Goal: Check status: Check status

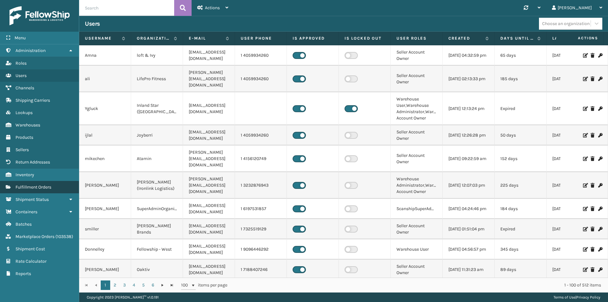
click at [33, 188] on span "Fulfillment Orders" at bounding box center [34, 186] width 36 height 5
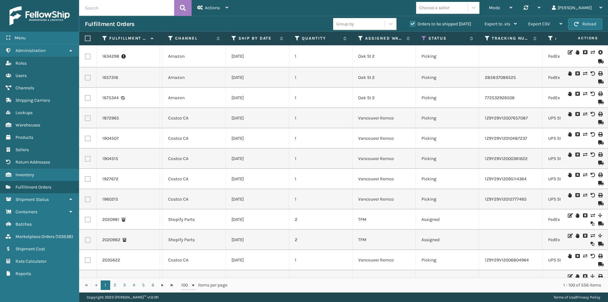
scroll to position [0, 204]
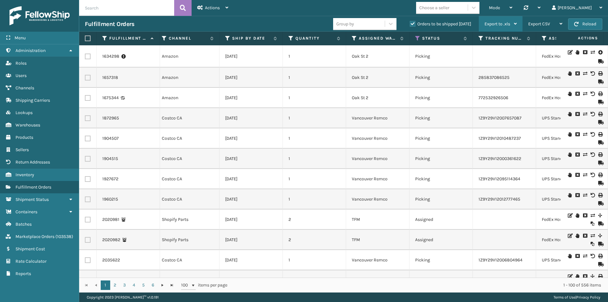
click at [504, 25] on span "Export to .xls" at bounding box center [498, 23] width 26 height 5
click at [539, 25] on span "Export CSV" at bounding box center [539, 23] width 22 height 5
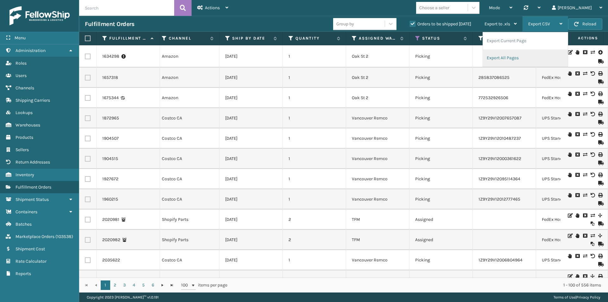
click at [511, 56] on li "Export All Pages" at bounding box center [525, 57] width 85 height 17
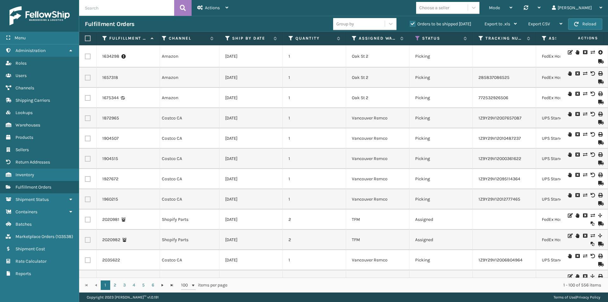
click at [131, 14] on input "text" at bounding box center [126, 8] width 95 height 16
paste input "114-4248548-1286655"
type input "114-4248548-1286655"
click at [184, 6] on icon at bounding box center [183, 8] width 6 height 10
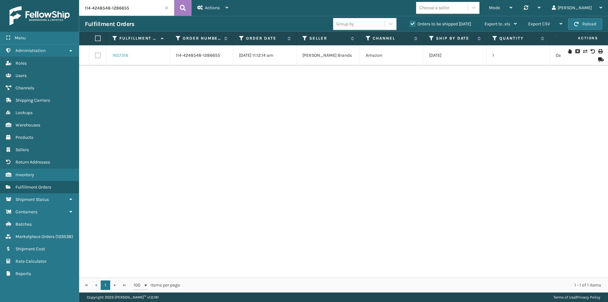
click at [126, 54] on link "1657318" at bounding box center [120, 55] width 16 height 6
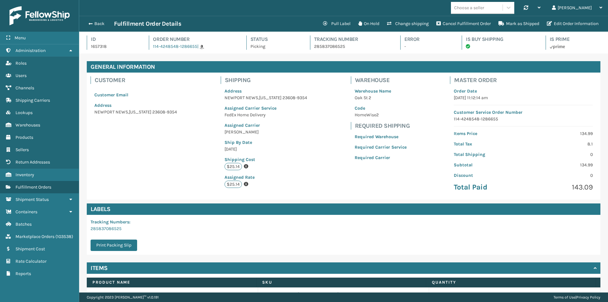
scroll to position [15, 529]
click at [328, 46] on p "285837086525" at bounding box center [351, 46] width 75 height 7
click at [110, 229] on link "285837086525" at bounding box center [106, 228] width 31 height 5
click at [415, 211] on h4 "Labels" at bounding box center [344, 208] width 514 height 11
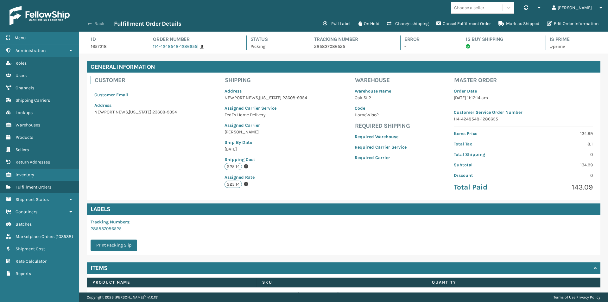
click at [97, 24] on button "Back" at bounding box center [99, 24] width 29 height 6
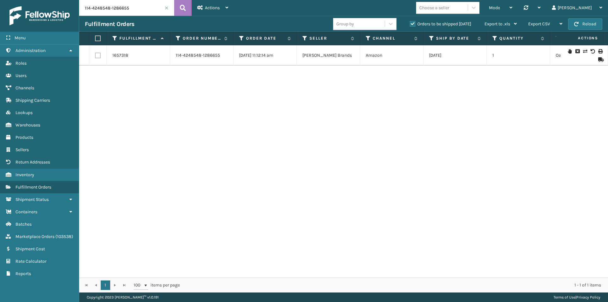
click at [166, 8] on span at bounding box center [167, 8] width 4 height 4
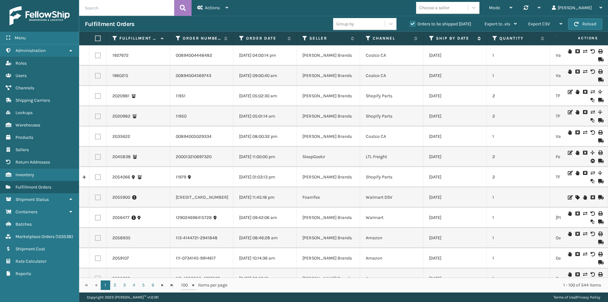
click at [430, 38] on icon at bounding box center [431, 38] width 5 height 6
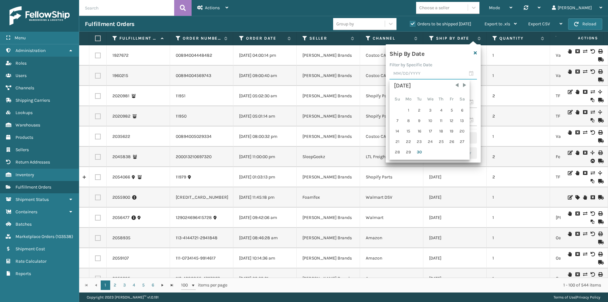
click at [413, 73] on input "text" at bounding box center [433, 73] width 87 height 11
drag, startPoint x: 419, startPoint y: 153, endPoint x: 423, endPoint y: 139, distance: 14.2
click at [419, 152] on div "30" at bounding box center [420, 152] width 10 height 10
type input "[DATE]"
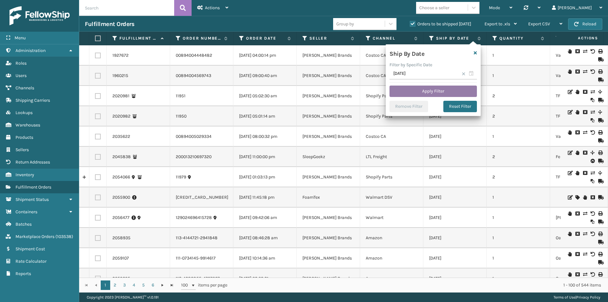
click at [435, 89] on button "Apply Filter" at bounding box center [433, 91] width 87 height 11
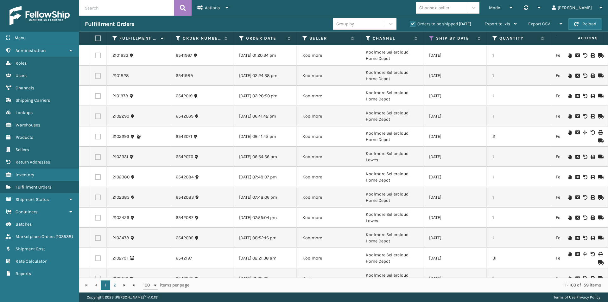
click at [414, 25] on label "Orders to be shipped [DATE]" at bounding box center [440, 23] width 61 height 5
click at [410, 24] on input "Orders to be shipped [DATE]" at bounding box center [410, 22] width 0 height 4
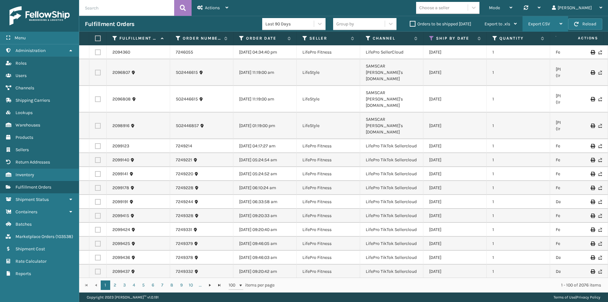
click at [538, 22] on span "Export CSV" at bounding box center [539, 23] width 22 height 5
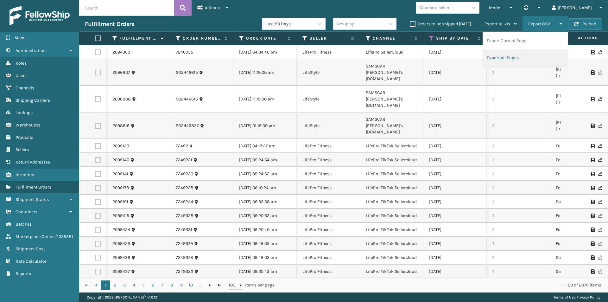
click at [509, 56] on li "Export All Pages" at bounding box center [525, 57] width 85 height 17
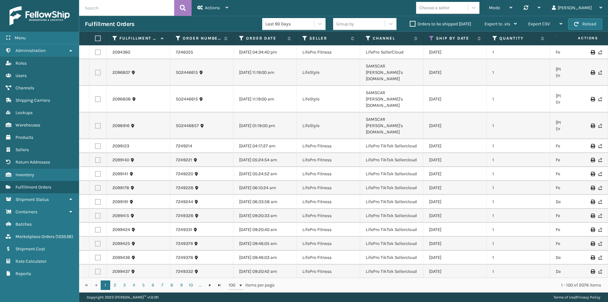
click at [490, 112] on td "1" at bounding box center [518, 125] width 63 height 27
click at [138, 8] on input "text" at bounding box center [126, 8] width 95 height 16
paste input "112-1054432-1352208"
type input "112-1054432-1352208"
click at [180, 8] on button at bounding box center [182, 8] width 17 height 16
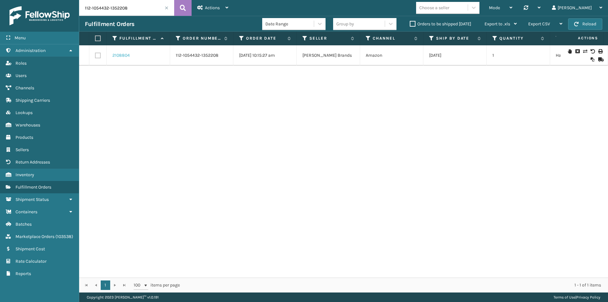
click at [121, 55] on link "2108804" at bounding box center [120, 55] width 17 height 6
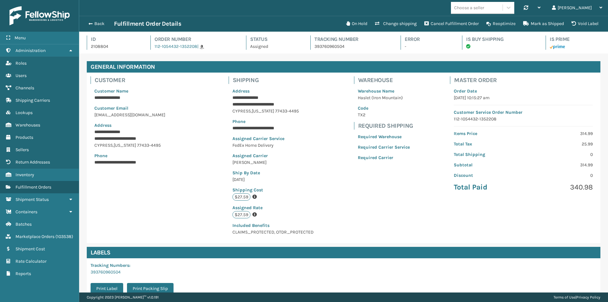
scroll to position [15, 529]
click at [99, 22] on button "Back" at bounding box center [99, 24] width 29 height 6
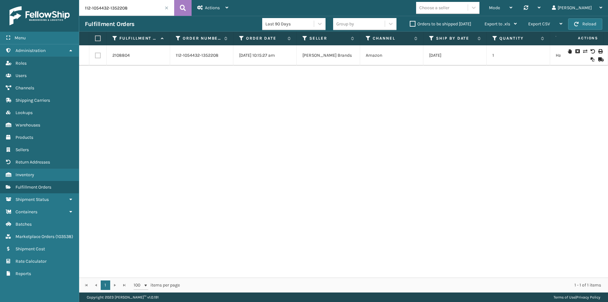
drag, startPoint x: 110, startPoint y: 5, endPoint x: 59, endPoint y: 8, distance: 51.0
click at [59, 0] on div "Menu Administration Roles Users Channels Shipping Carriers Lookups Warehouses P…" at bounding box center [304, 0] width 608 height 0
paste input "2067"
type input "12067"
click at [183, 7] on icon at bounding box center [183, 8] width 6 height 10
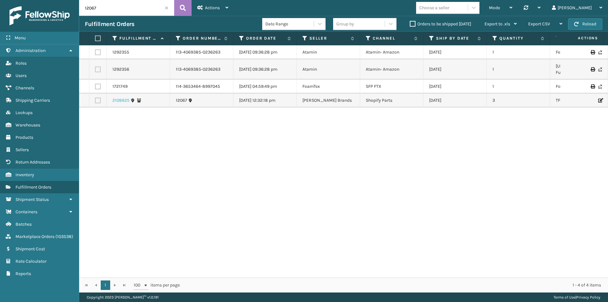
click at [120, 97] on link "2108625" at bounding box center [120, 100] width 17 height 6
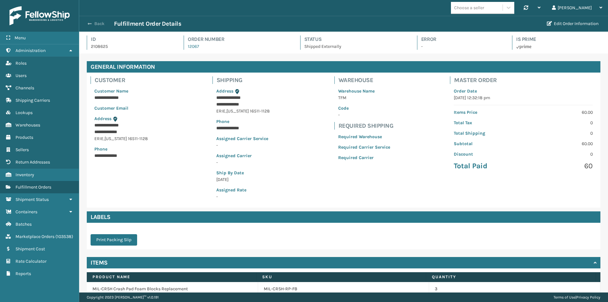
click at [94, 24] on button "Back" at bounding box center [99, 24] width 29 height 6
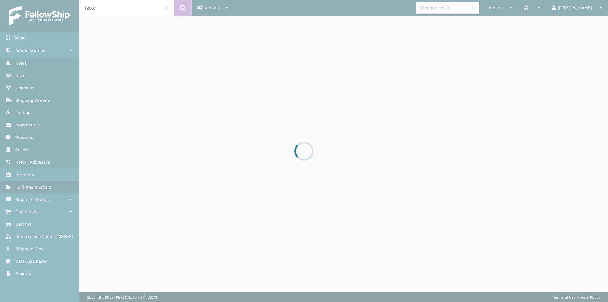
click at [112, 9] on div at bounding box center [304, 151] width 608 height 302
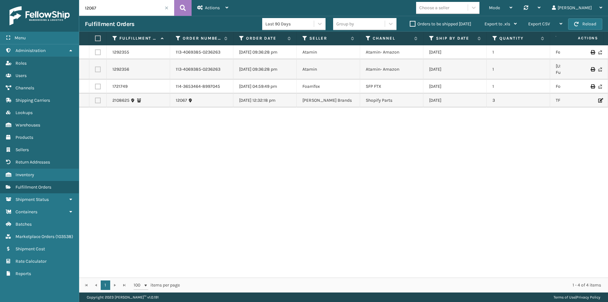
drag, startPoint x: 117, startPoint y: 7, endPoint x: 62, endPoint y: 9, distance: 54.2
click at [62, 0] on div "Menu Administration Roles Users Channels Shipping Carriers Lookups Warehouses P…" at bounding box center [304, 0] width 608 height 0
paste input "72505"
type input "7250567"
click at [183, 9] on icon at bounding box center [183, 8] width 6 height 10
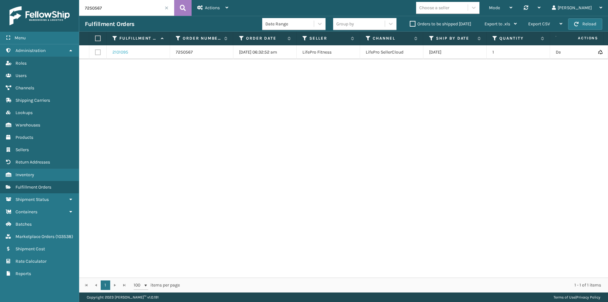
click at [124, 53] on link "2101095" at bounding box center [120, 52] width 16 height 6
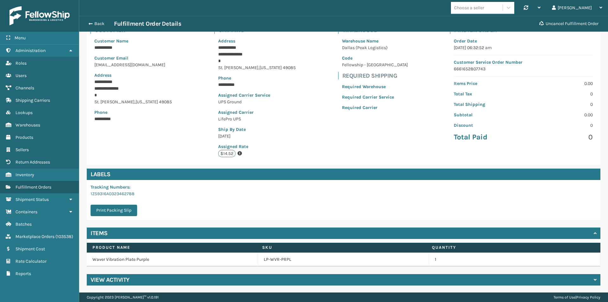
scroll to position [51, 0]
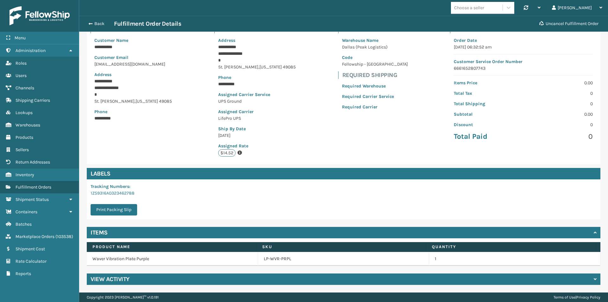
click at [125, 278] on h4 "View Activity" at bounding box center [110, 279] width 39 height 8
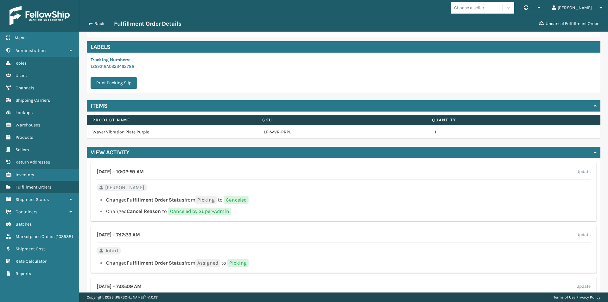
scroll to position [209, 0]
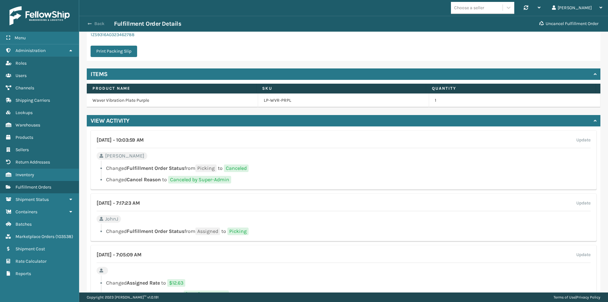
click at [97, 22] on button "Back" at bounding box center [99, 24] width 29 height 6
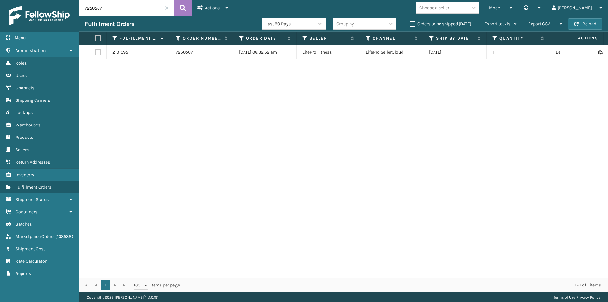
drag, startPoint x: 120, startPoint y: 9, endPoint x: 60, endPoint y: 11, distance: 60.6
click at [60, 0] on div "Menu Administration Roles Users Channels Shipping Carriers Lookups Warehouses P…" at bounding box center [304, 0] width 608 height 0
paste input "113-4011770-7627450"
type input "113-4011770-7627450"
click at [183, 7] on icon at bounding box center [183, 8] width 6 height 10
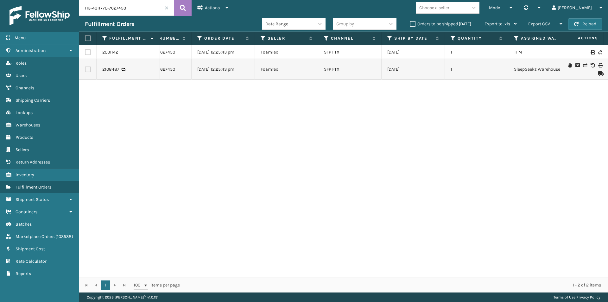
scroll to position [0, 95]
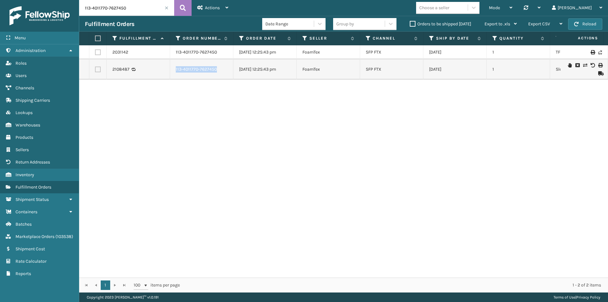
drag, startPoint x: 217, startPoint y: 69, endPoint x: 175, endPoint y: 69, distance: 41.2
click at [175, 69] on td "113-4011770-7627450" at bounding box center [201, 69] width 63 height 20
copy link "113-4011770-7627450"
click at [39, 241] on link "Marketplace Orders ( 103538 )" at bounding box center [39, 236] width 79 height 12
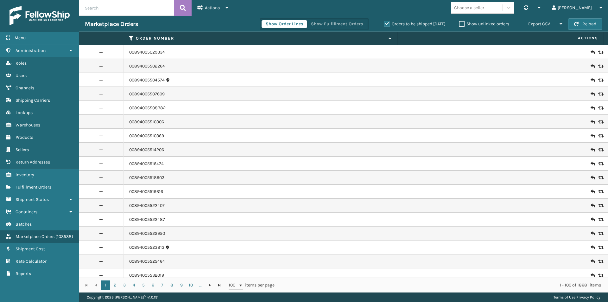
click at [112, 8] on input "text" at bounding box center [126, 8] width 95 height 16
paste input "113-4011770-7627450"
type input "113-4011770-7627450"
click at [181, 8] on icon at bounding box center [183, 8] width 6 height 10
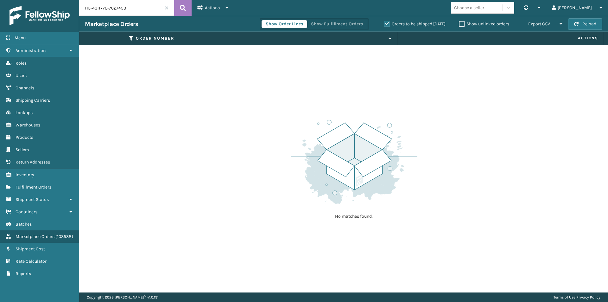
click at [388, 24] on label "Orders to be shipped [DATE]" at bounding box center [414, 23] width 61 height 5
click at [385, 24] on input "Orders to be shipped [DATE]" at bounding box center [384, 22] width 0 height 4
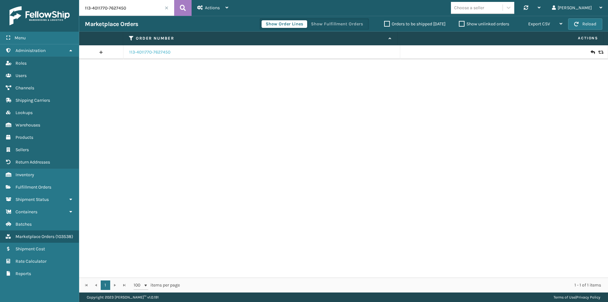
click at [151, 50] on link "113-4011770-7627450" at bounding box center [149, 52] width 41 height 6
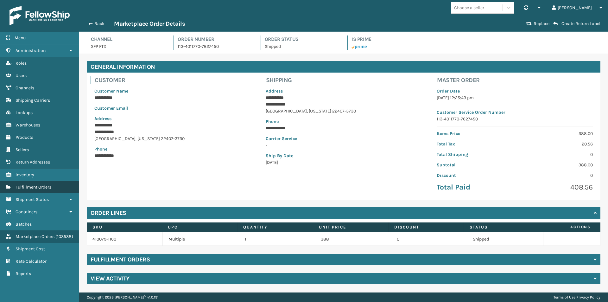
click at [32, 188] on span "Fulfillment Orders" at bounding box center [34, 186] width 36 height 5
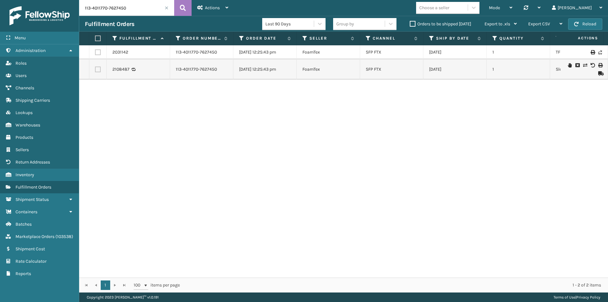
click at [112, 70] on td "2108487" at bounding box center [138, 69] width 63 height 20
click at [119, 69] on link "2108487" at bounding box center [120, 69] width 17 height 6
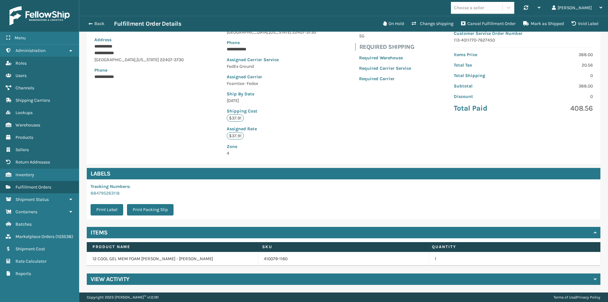
click at [137, 278] on div "View Activity" at bounding box center [344, 278] width 514 height 11
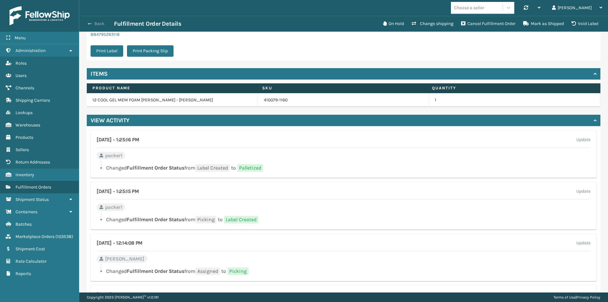
click at [99, 25] on button "Back" at bounding box center [99, 24] width 29 height 6
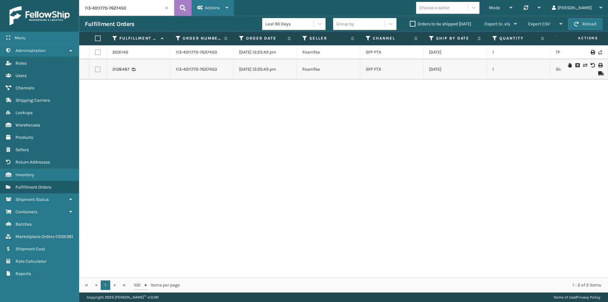
click at [211, 8] on span "Actions" at bounding box center [212, 7] width 15 height 5
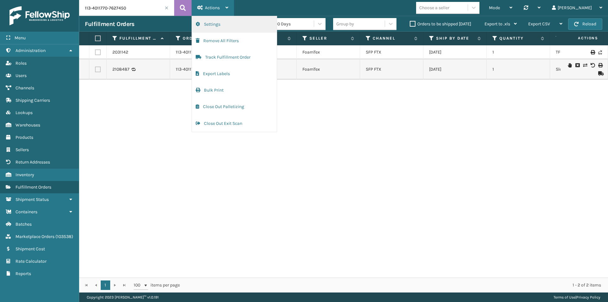
click at [210, 27] on button "Settings" at bounding box center [234, 24] width 85 height 16
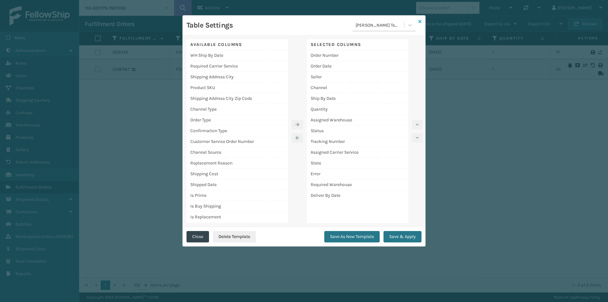
click at [419, 21] on icon at bounding box center [419, 21] width 3 height 4
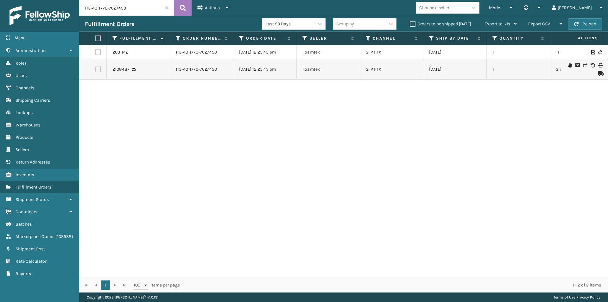
click at [414, 24] on label "Orders to be shipped [DATE]" at bounding box center [440, 23] width 61 height 5
click at [410, 24] on input "Orders to be shipped [DATE]" at bounding box center [410, 22] width 0 height 4
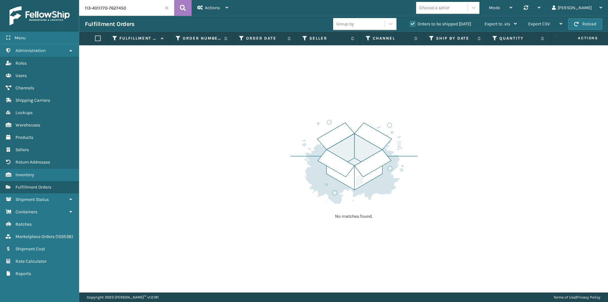
click at [166, 8] on span at bounding box center [167, 8] width 4 height 4
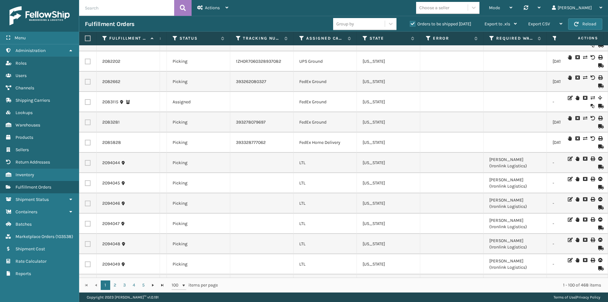
scroll to position [0, 447]
